Goal: Transaction & Acquisition: Purchase product/service

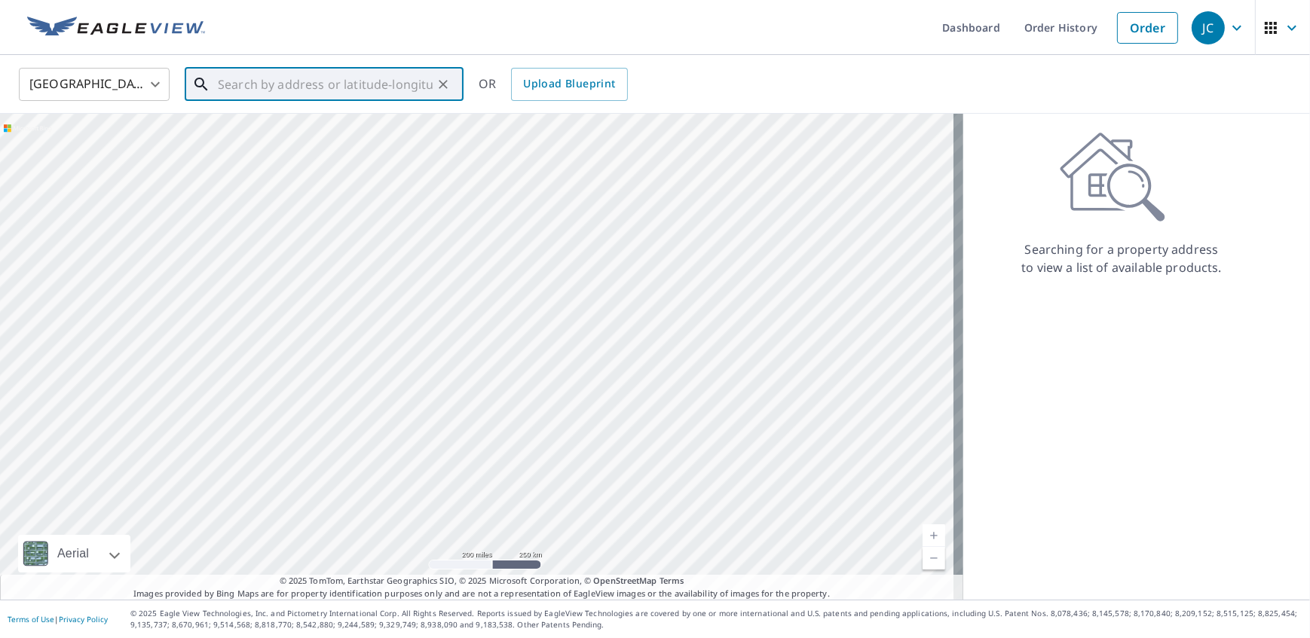
click at [252, 81] on input "text" at bounding box center [325, 84] width 215 height 42
click at [245, 126] on span "[STREET_ADDRESS]" at bounding box center [333, 128] width 237 height 18
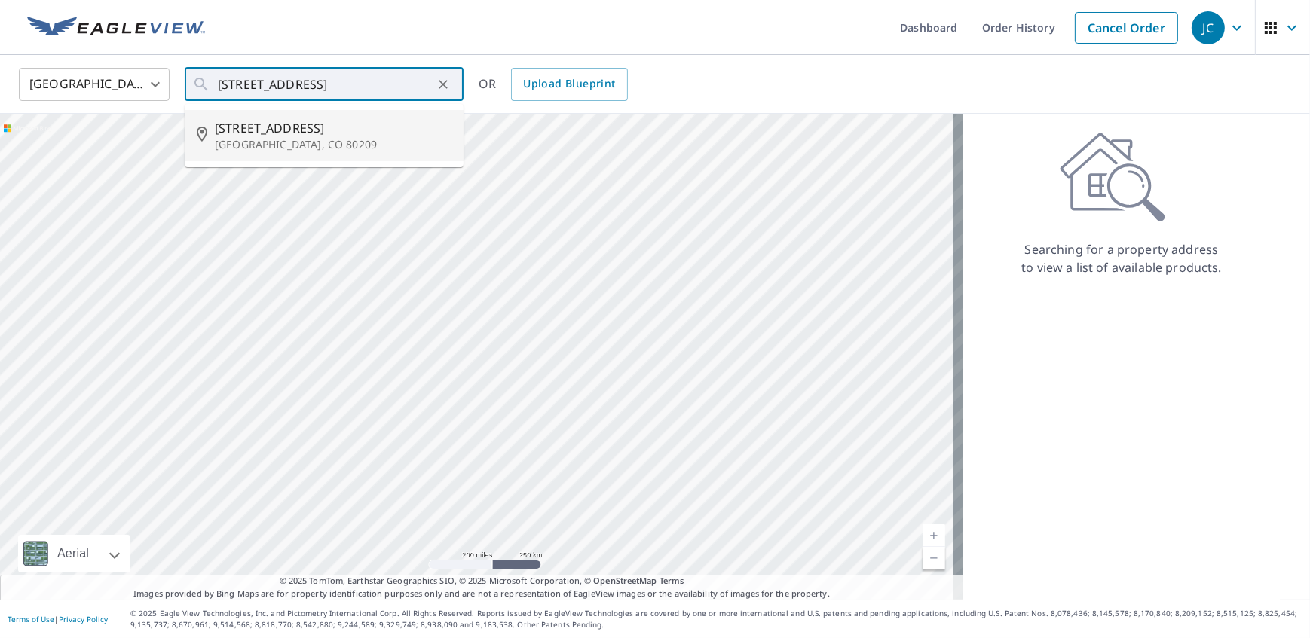
type input "[STREET_ADDRESS]"
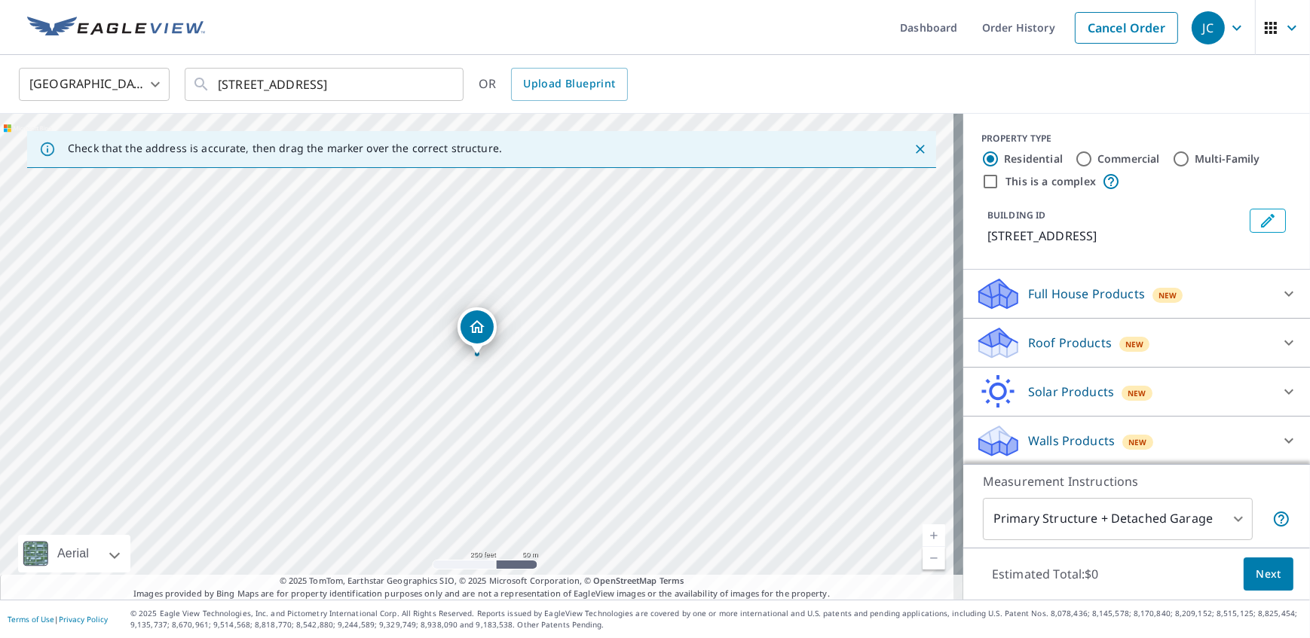
click at [1280, 338] on icon at bounding box center [1289, 343] width 18 height 18
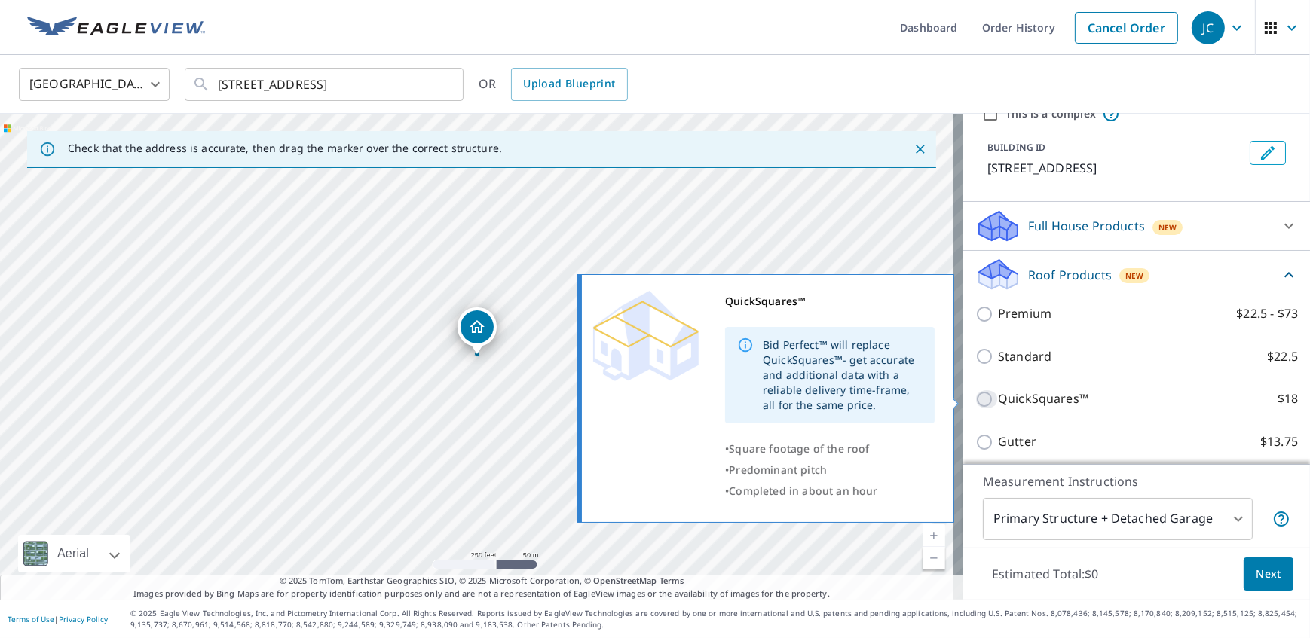
click at [975, 402] on input "QuickSquares™ $18" at bounding box center [986, 399] width 23 height 18
checkbox input "true"
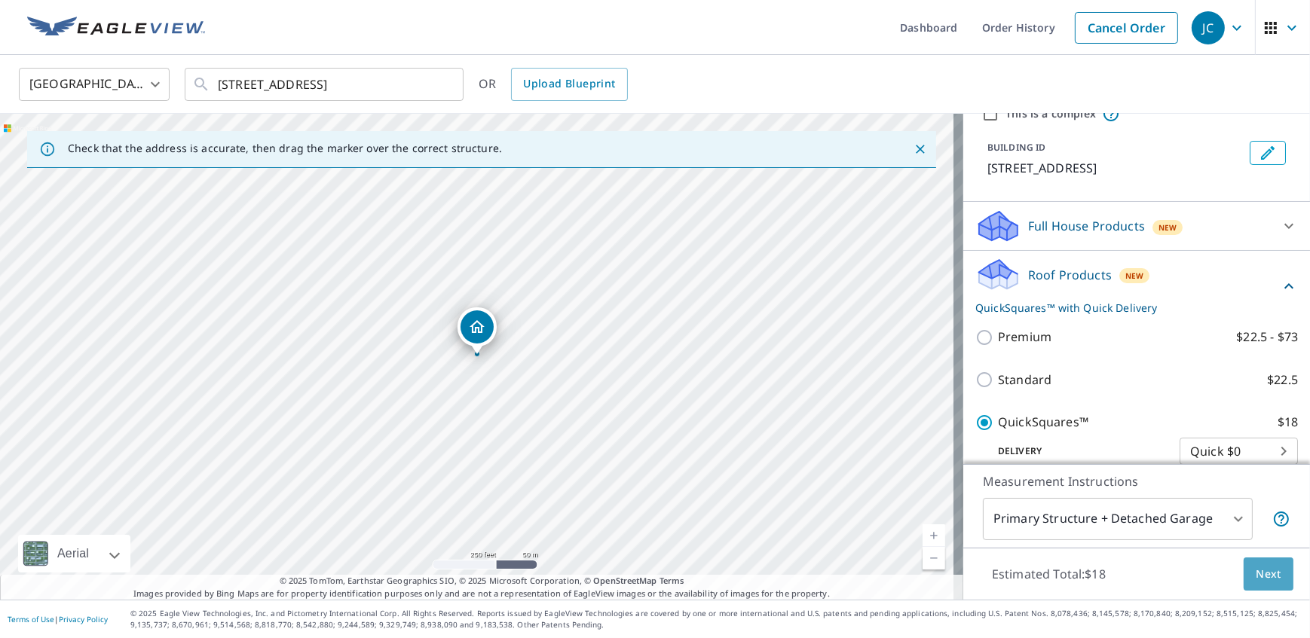
click at [1258, 574] on span "Next" at bounding box center [1268, 574] width 26 height 19
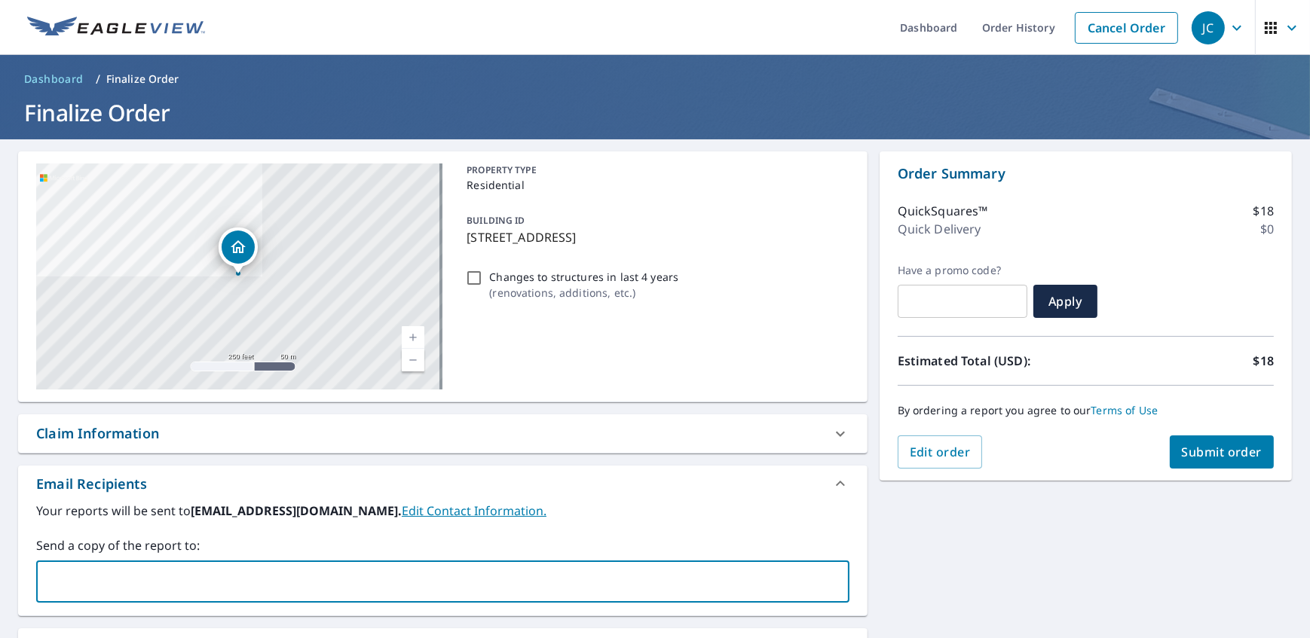
click at [52, 583] on input "text" at bounding box center [431, 581] width 777 height 29
type input "[EMAIL_ADDRESS][DOMAIN_NAME]"
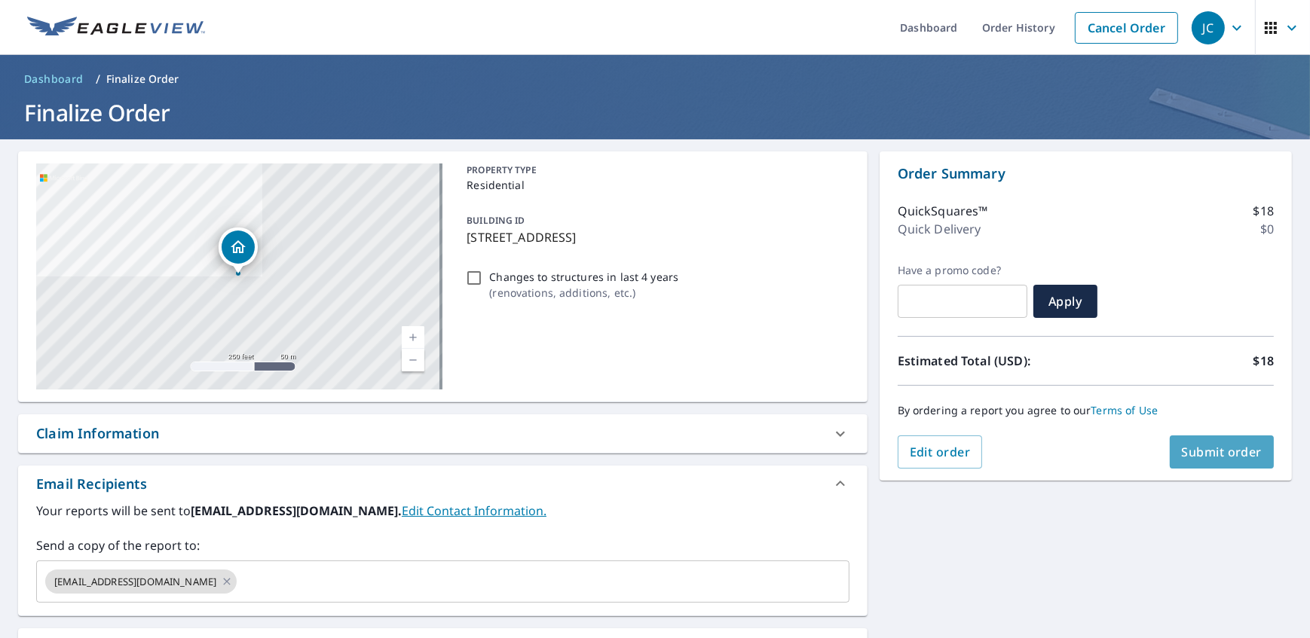
click at [1220, 452] on span "Submit order" at bounding box center [1222, 452] width 81 height 17
checkbox input "true"
